Goal: Check status

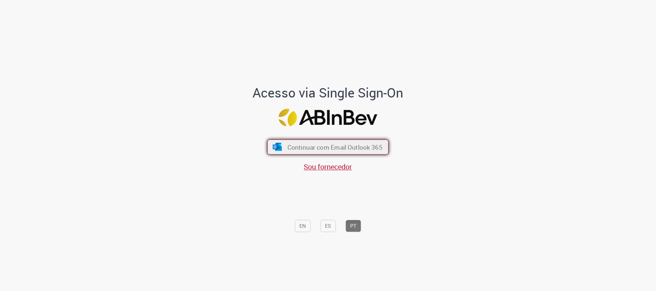
click at [326, 142] on button "Continuar com Email Outlook 365" at bounding box center [327, 147] width 121 height 15
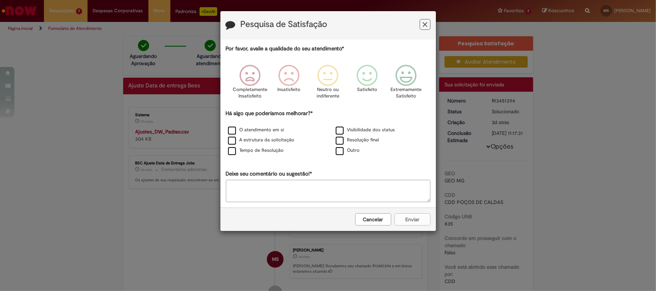
click at [428, 25] on button "Feedback" at bounding box center [425, 24] width 11 height 11
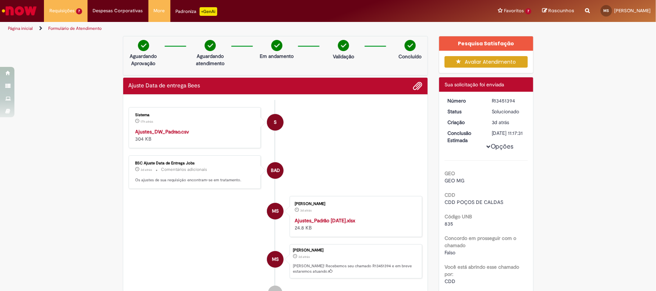
click at [169, 134] on strong "Ajustes_DW_Padrao.csv" at bounding box center [162, 132] width 54 height 6
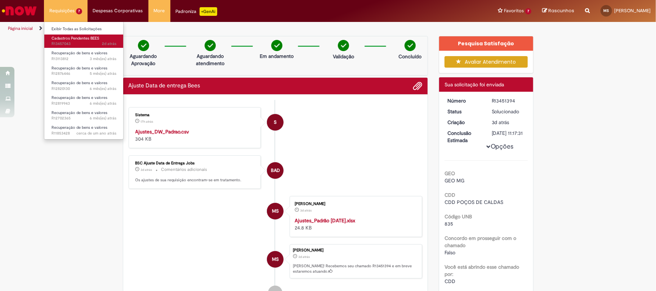
click at [77, 43] on span "2d atrás 2 dias atrás R13457043" at bounding box center [83, 44] width 65 height 6
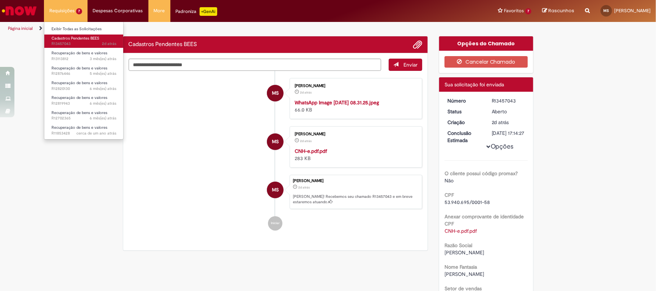
click at [77, 43] on span "2d atrás 2 dias atrás R13457043" at bounding box center [83, 44] width 65 height 6
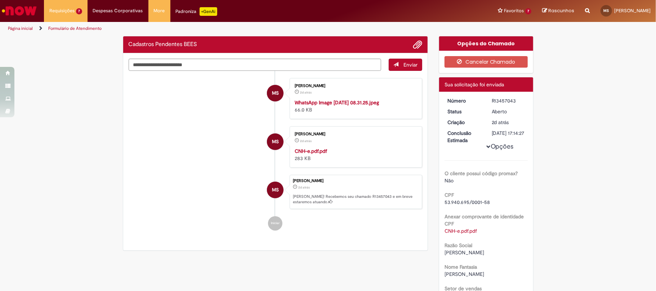
click at [182, 115] on li "MS [PERSON_NAME] 2d atrás 2 dias atrás WhatsApp Image [DATE] 08.31.25.jpeg 66.0…" at bounding box center [276, 98] width 294 height 41
